Goal: Check status

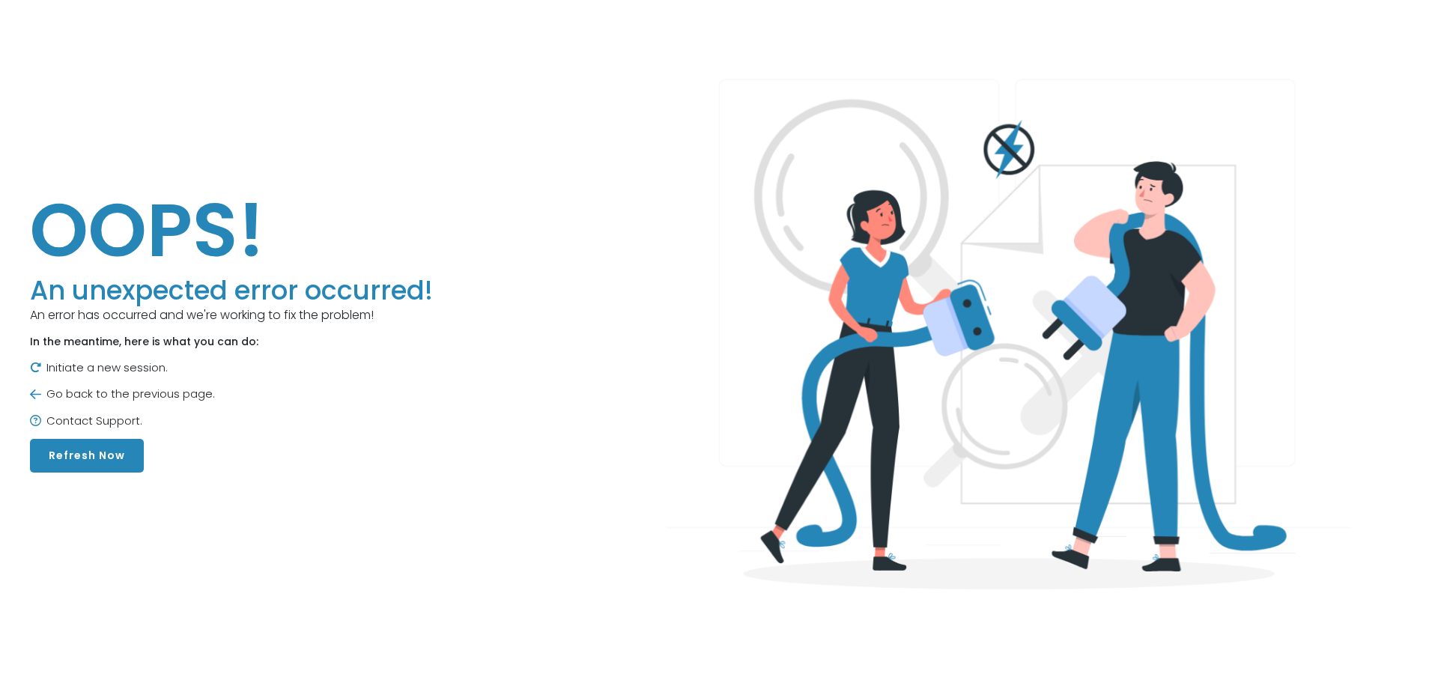
click at [107, 449] on button "Refresh Now" at bounding box center [87, 456] width 114 height 34
